Goal: Navigation & Orientation: Find specific page/section

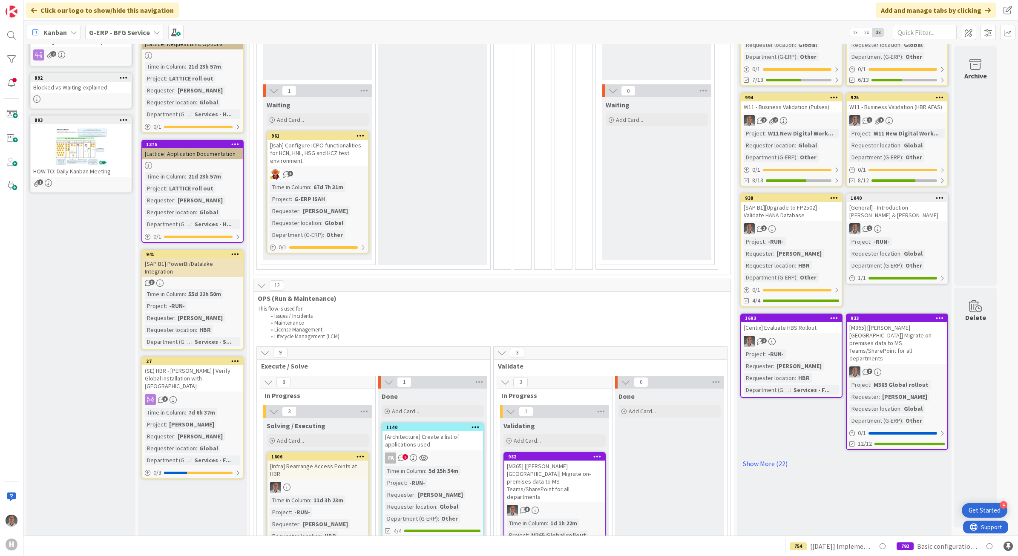
scroll to position [213, 0]
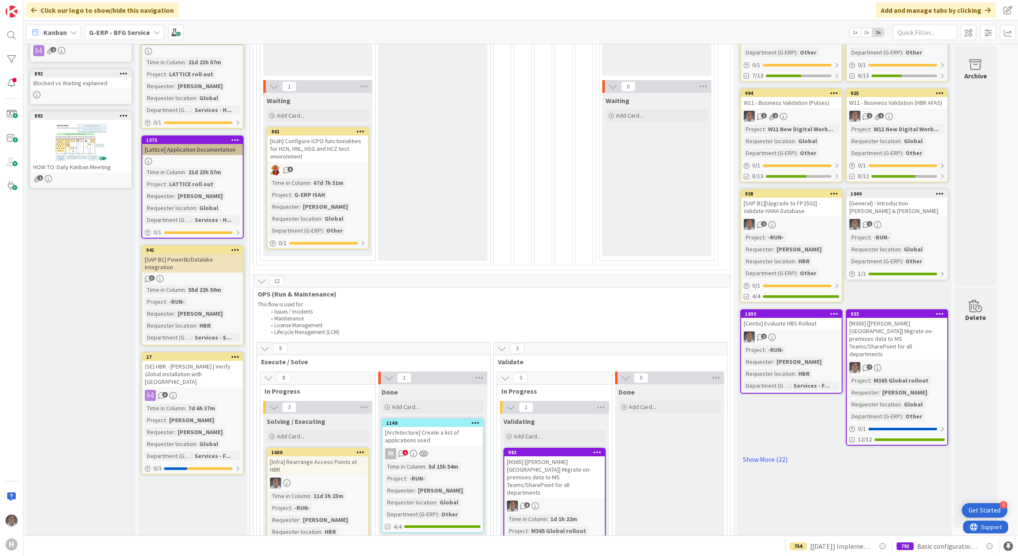
click at [205, 191] on div "[PERSON_NAME]" at bounding box center [199, 195] width 49 height 9
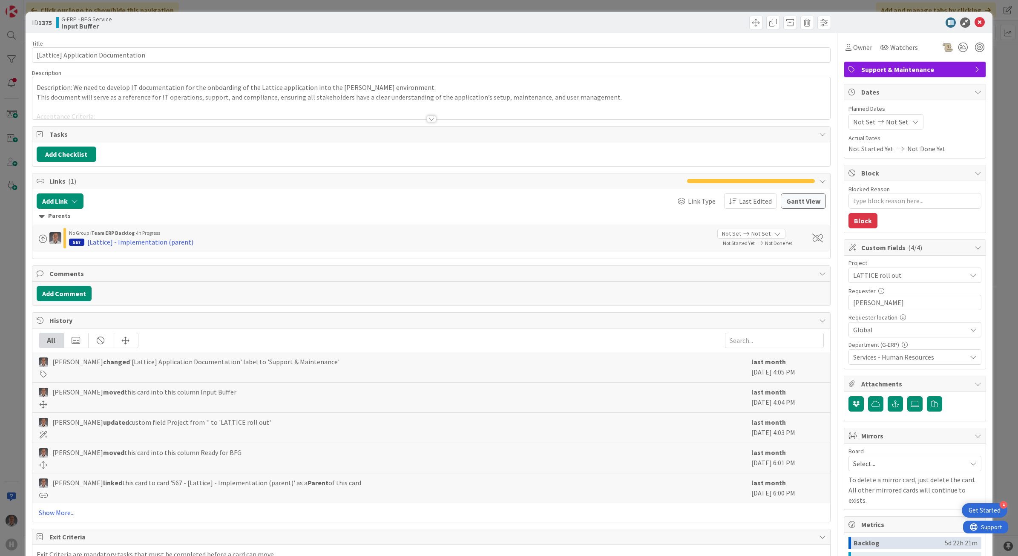
click at [429, 120] on div at bounding box center [431, 118] width 9 height 7
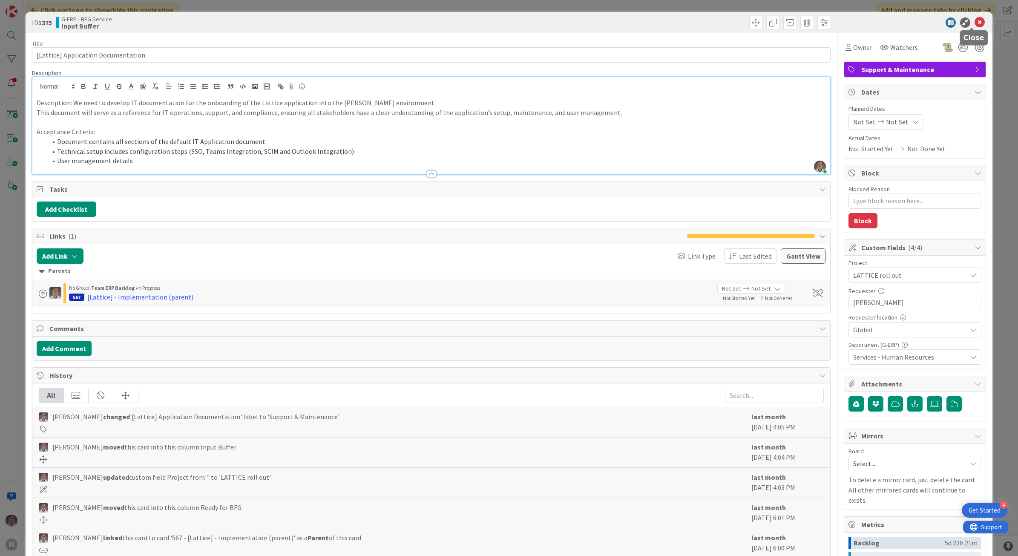
click at [975, 23] on icon at bounding box center [979, 22] width 10 height 10
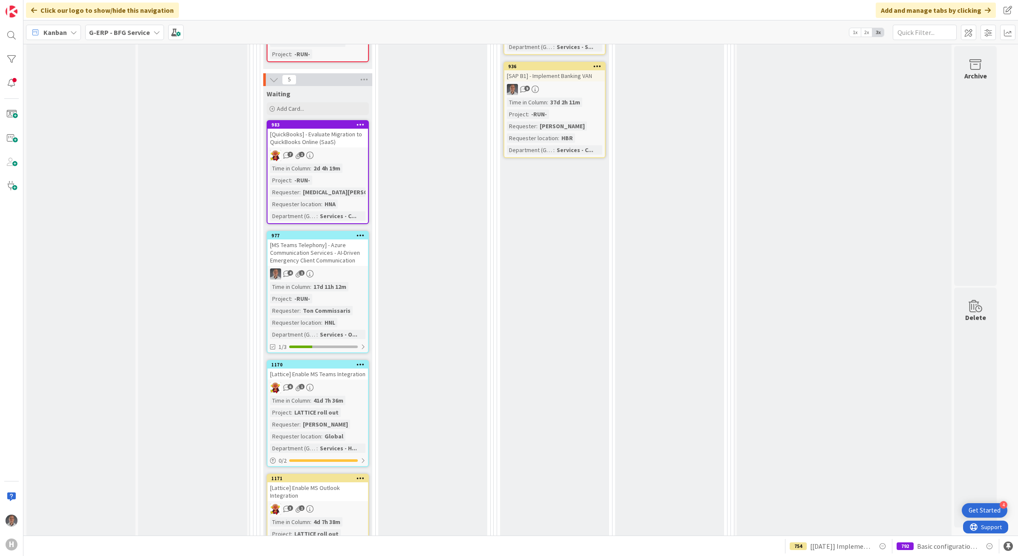
scroll to position [1011, 0]
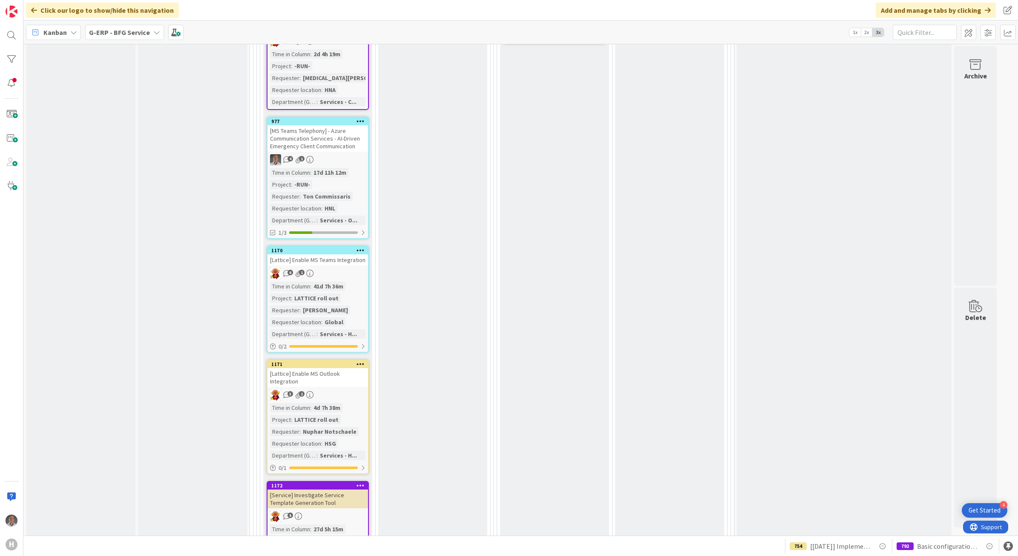
click at [358, 254] on div "[Lattice] Enable MS Teams Integration" at bounding box center [317, 259] width 100 height 11
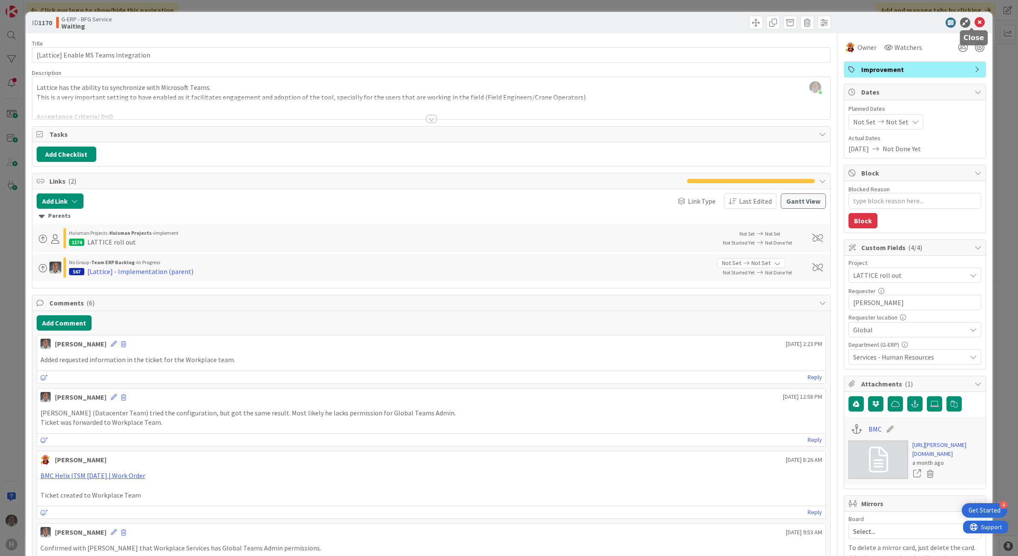
click at [974, 18] on icon at bounding box center [979, 22] width 10 height 10
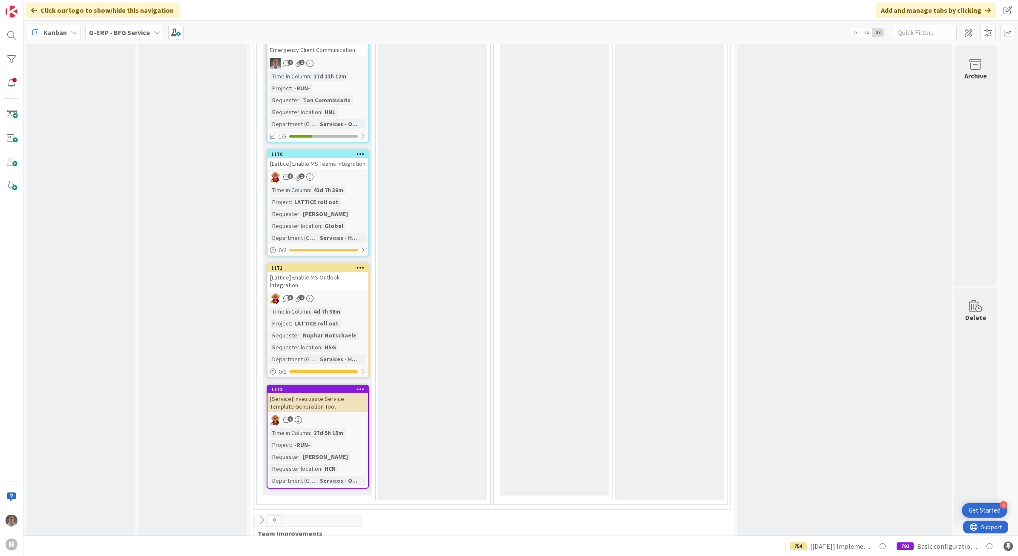
click at [359, 272] on div "[Lattice] Enable MS Outlook Integration" at bounding box center [317, 281] width 100 height 19
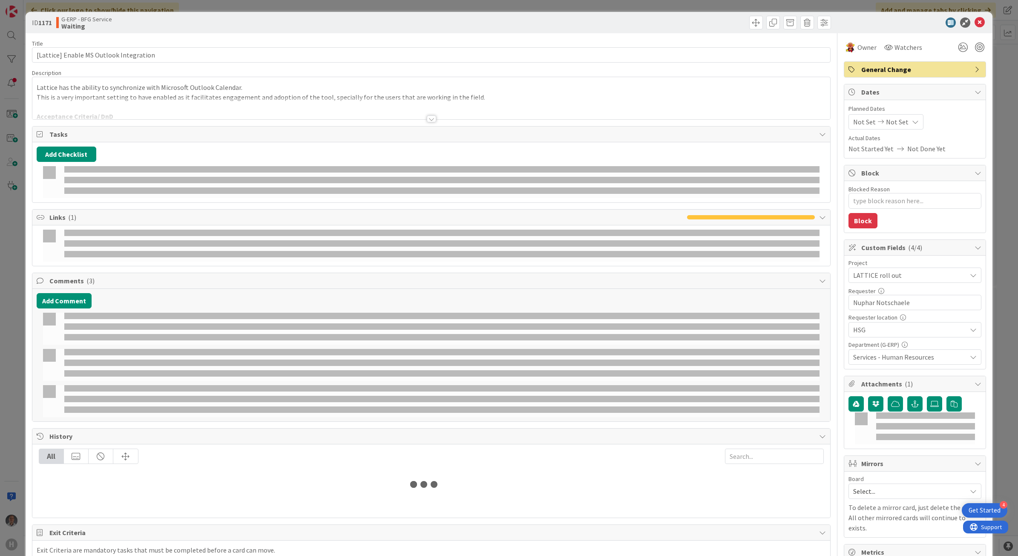
type textarea "x"
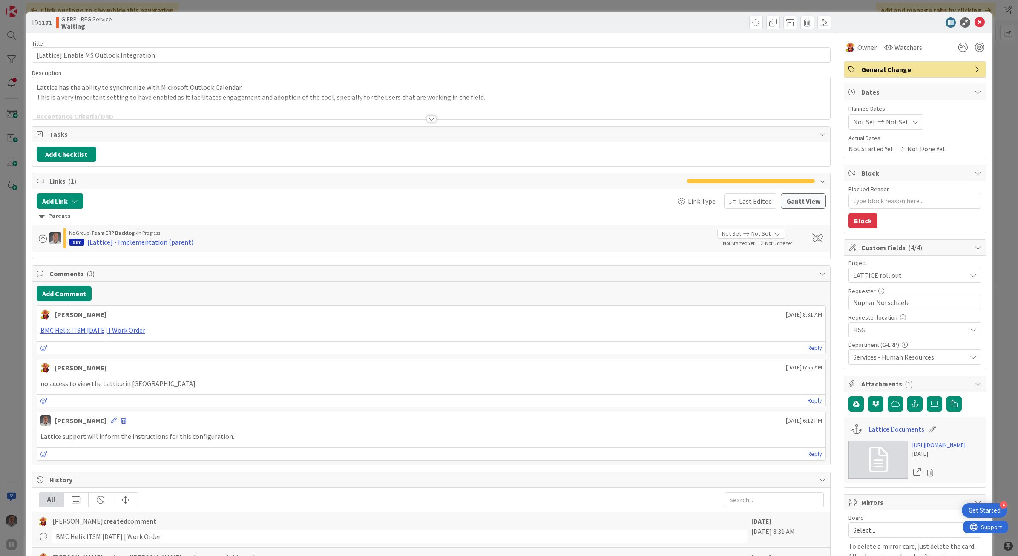
click at [433, 120] on div "Title 39 / 128 [Lattice] Enable MS Outlook Integration Description Lattice has …" at bounding box center [431, 388] width 799 height 711
click at [427, 122] on div at bounding box center [431, 118] width 9 height 7
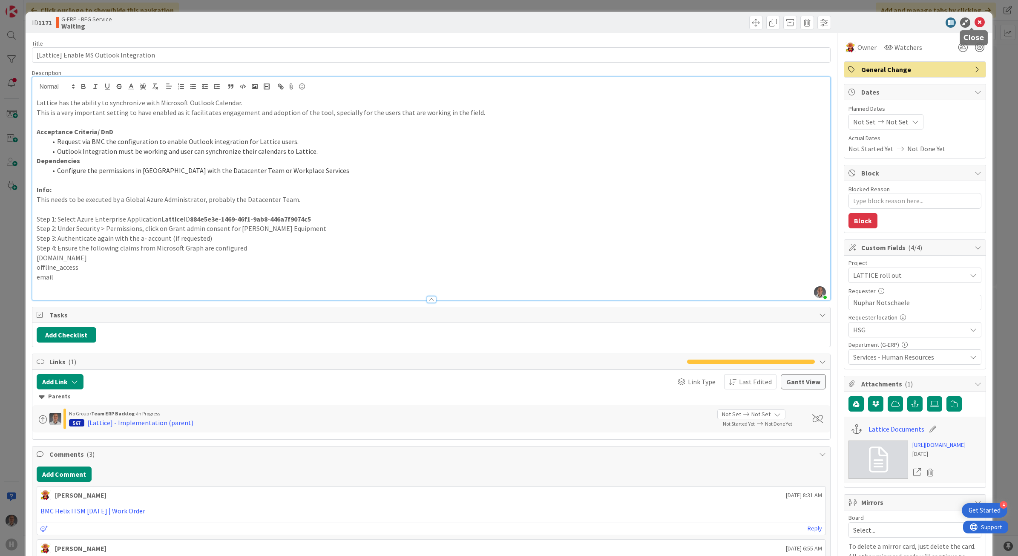
click at [974, 20] on icon at bounding box center [979, 22] width 10 height 10
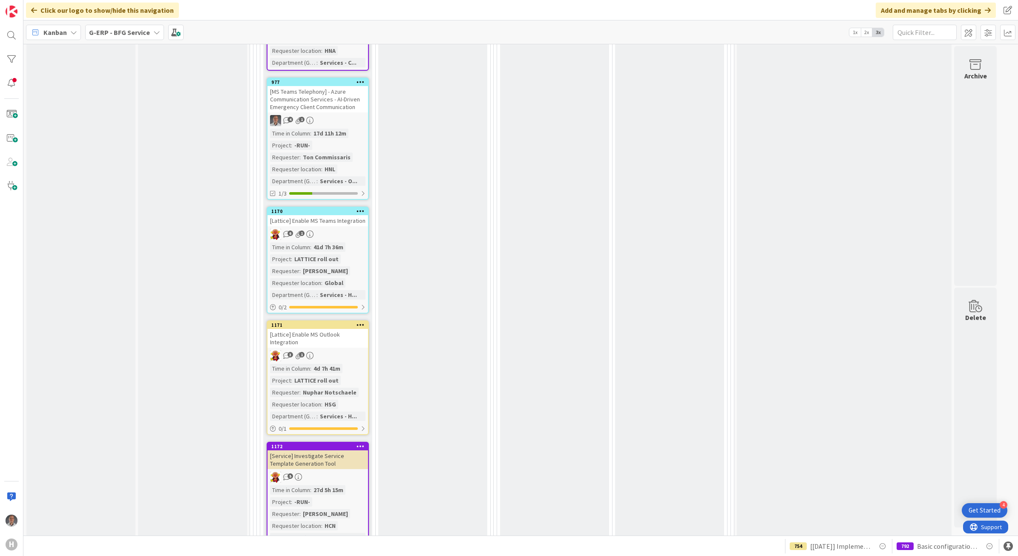
scroll to position [894, 0]
